Goal: Task Accomplishment & Management: Use online tool/utility

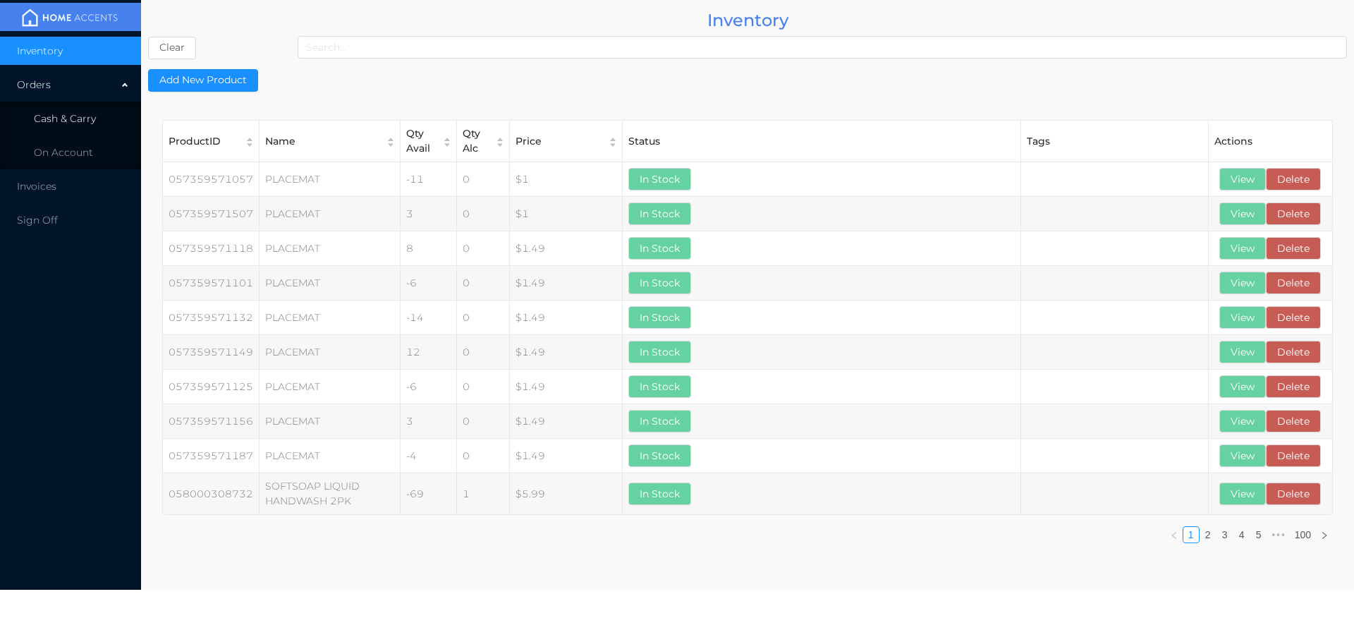
click at [67, 117] on span "Cash & Carry" at bounding box center [65, 118] width 62 height 13
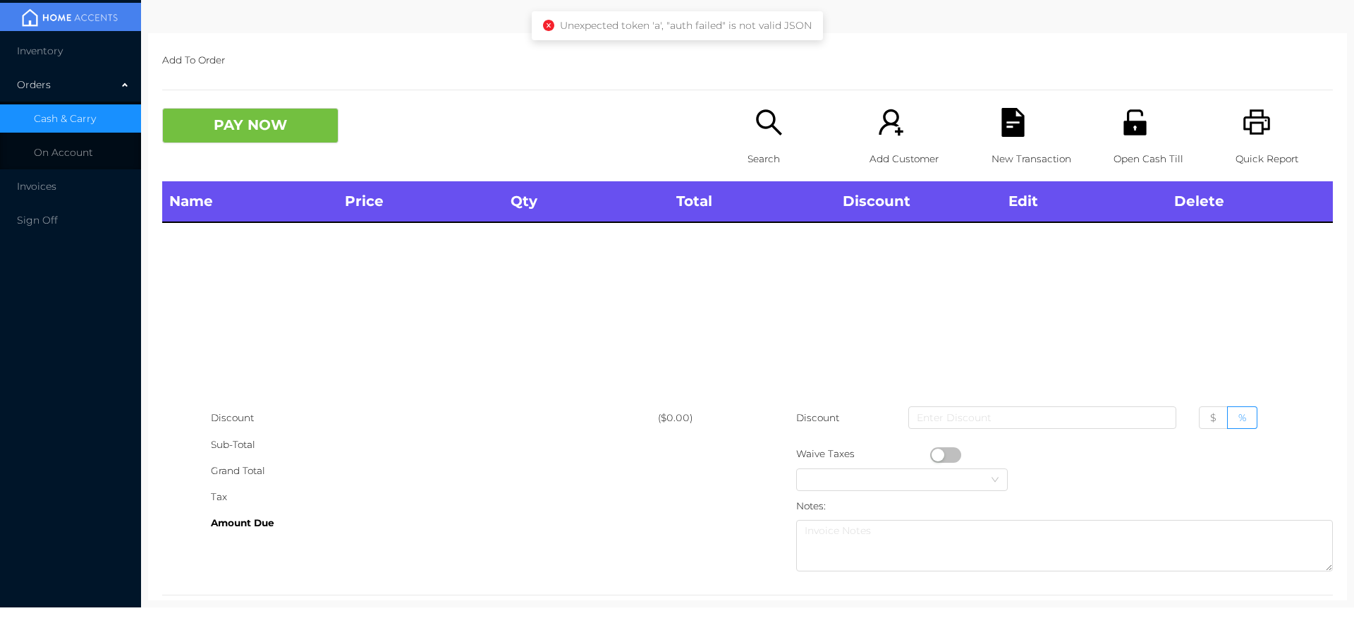
click at [1124, 128] on icon "icon: unlock" at bounding box center [1135, 121] width 23 height 25
click at [1117, 146] on p "Open Cash Till" at bounding box center [1162, 159] width 97 height 26
click at [1134, 140] on div "Open Cash Till" at bounding box center [1162, 144] width 97 height 73
